Goal: Go to known website: Access a specific website the user already knows

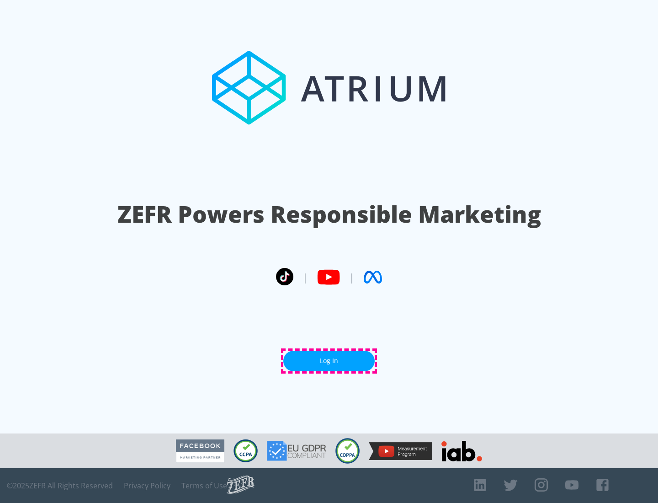
click at [329, 361] on link "Log In" at bounding box center [328, 361] width 91 height 21
